Goal: Entertainment & Leisure: Consume media (video, audio)

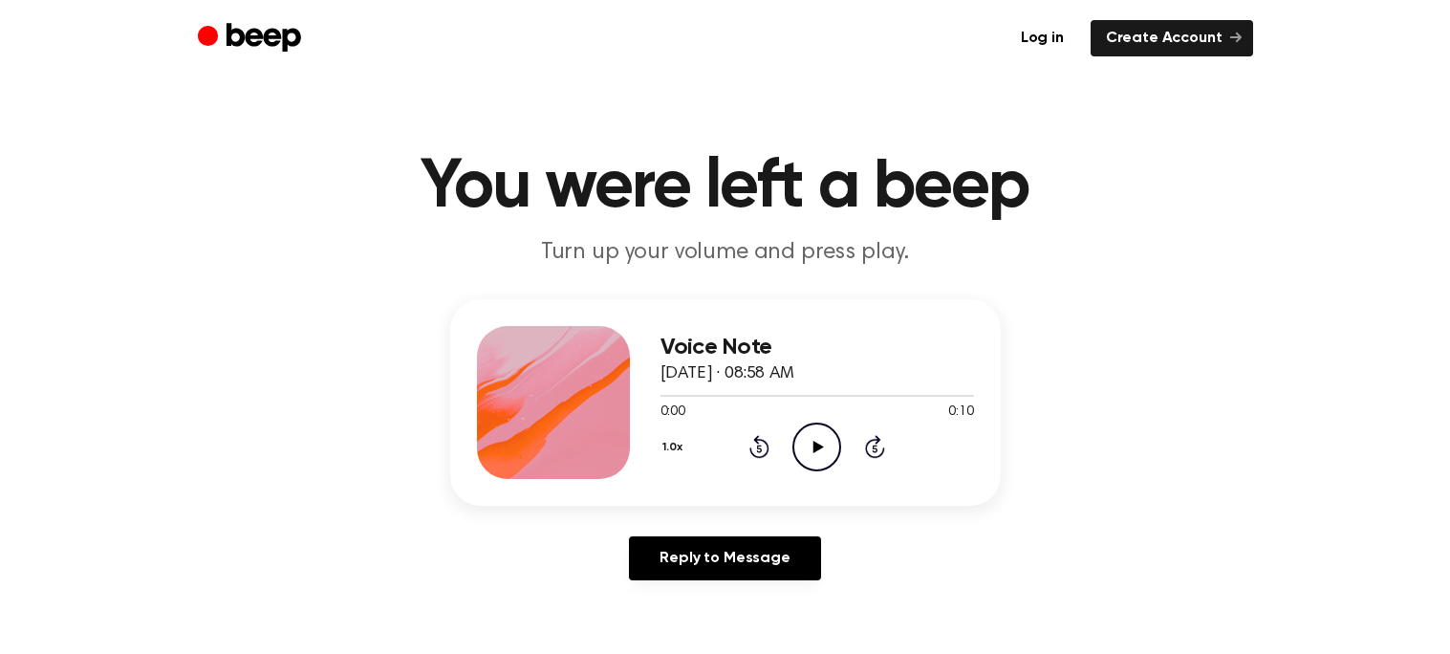
click at [815, 456] on icon "Play Audio" at bounding box center [817, 447] width 49 height 49
click at [815, 456] on icon "Pause Audio" at bounding box center [817, 447] width 49 height 49
click at [815, 456] on icon "Play Audio" at bounding box center [817, 447] width 49 height 49
click at [815, 456] on icon "Pause Audio" at bounding box center [817, 447] width 49 height 49
click at [815, 456] on icon "Play Audio" at bounding box center [817, 447] width 49 height 49
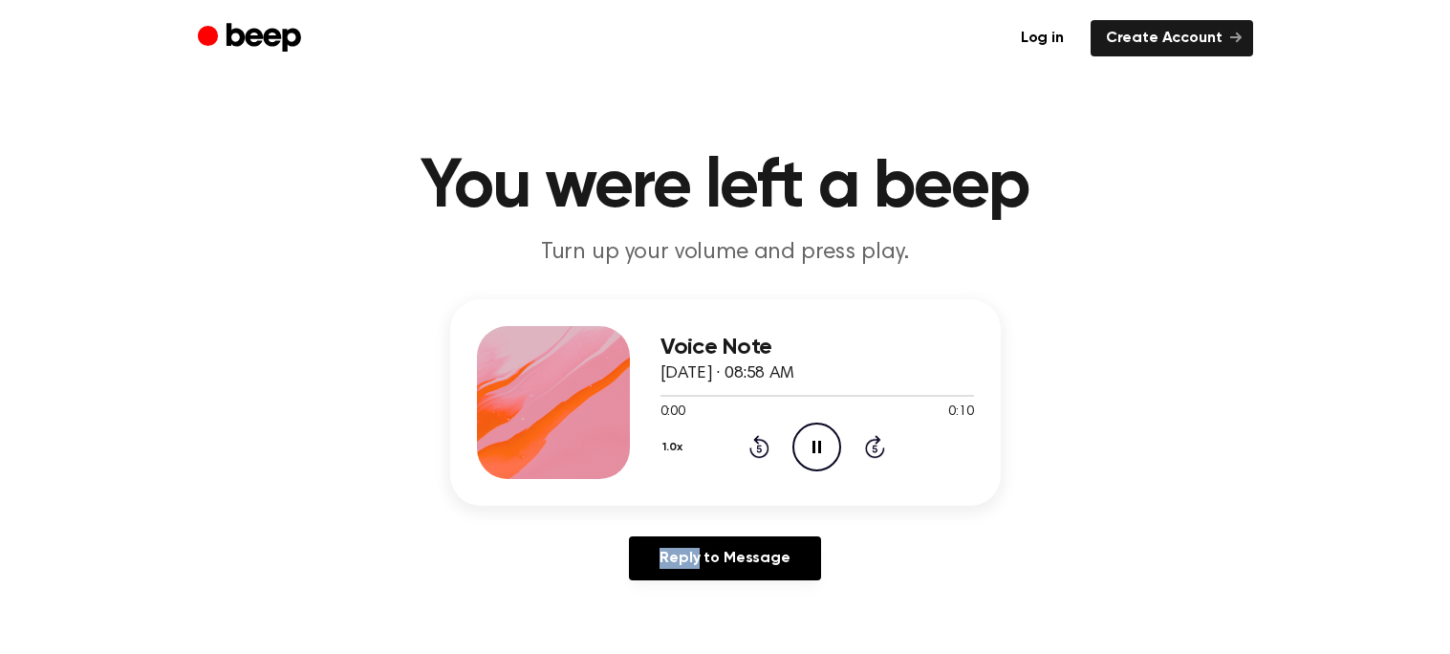
click at [815, 457] on icon "Pause Audio" at bounding box center [817, 447] width 49 height 49
click at [815, 457] on icon "Play Audio" at bounding box center [817, 447] width 49 height 49
click at [815, 456] on icon "Pause Audio" at bounding box center [817, 447] width 49 height 49
click at [815, 456] on icon "Play Audio" at bounding box center [817, 447] width 49 height 49
click at [822, 438] on icon "Play Audio" at bounding box center [817, 447] width 49 height 49
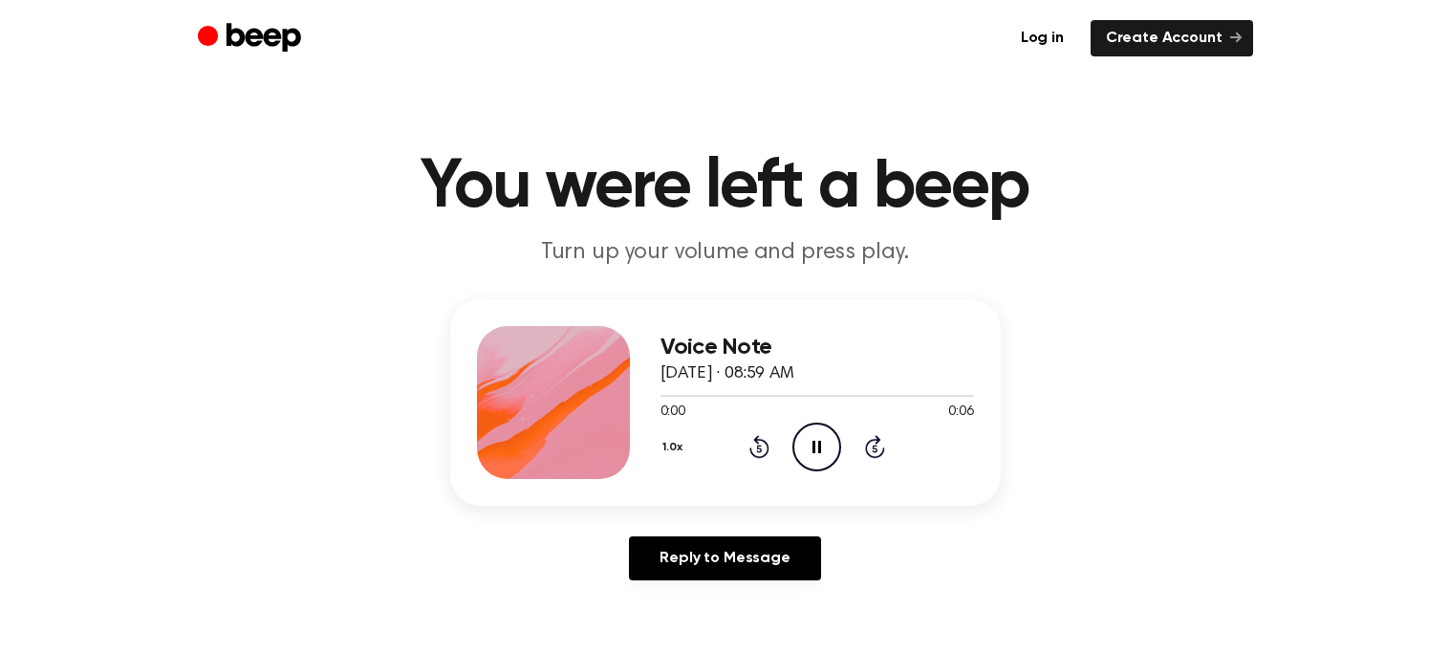
click at [878, 447] on icon "Skip 5 seconds" at bounding box center [874, 446] width 21 height 25
click at [878, 449] on icon "Skip 5 seconds" at bounding box center [874, 446] width 21 height 25
